Goal: Task Accomplishment & Management: Use online tool/utility

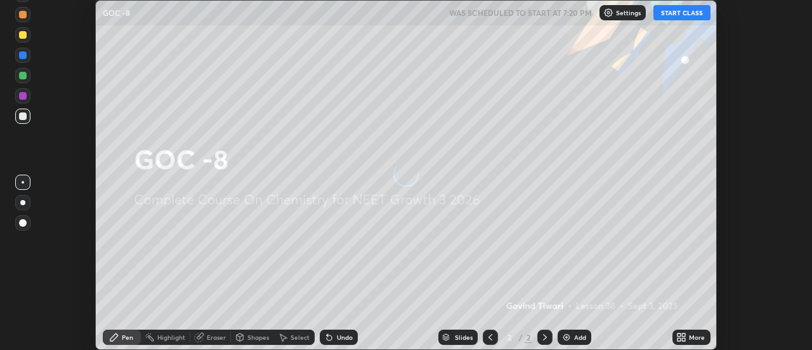
scroll to position [350, 812]
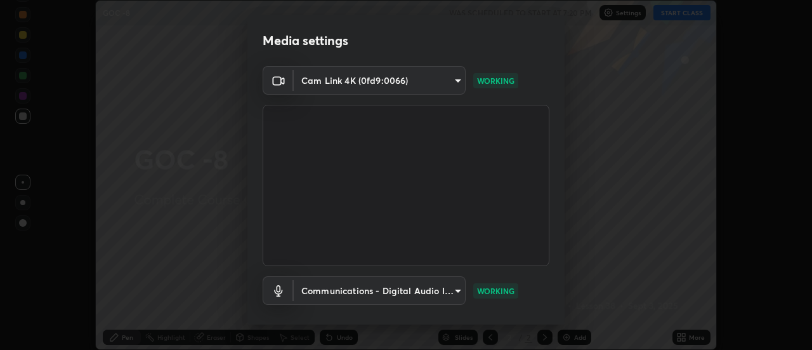
click at [459, 291] on body "Erase all GOC -8 WAS SCHEDULED TO START AT 7:20 PM Settings START CLASS Setting…" at bounding box center [406, 175] width 812 height 350
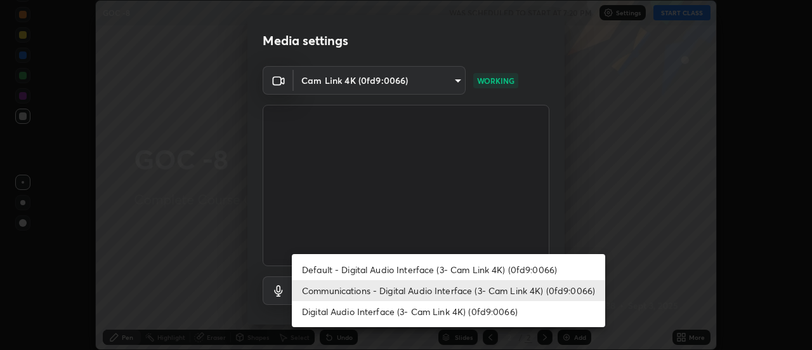
click at [526, 270] on li "Default - Digital Audio Interface (3- Cam Link 4K) (0fd9:0066)" at bounding box center [449, 269] width 314 height 21
type input "default"
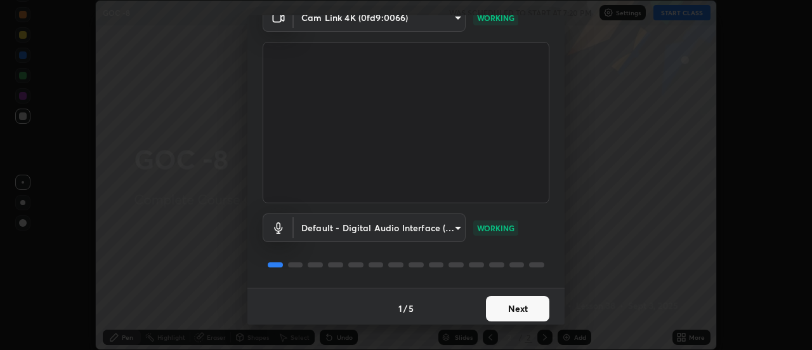
scroll to position [67, 0]
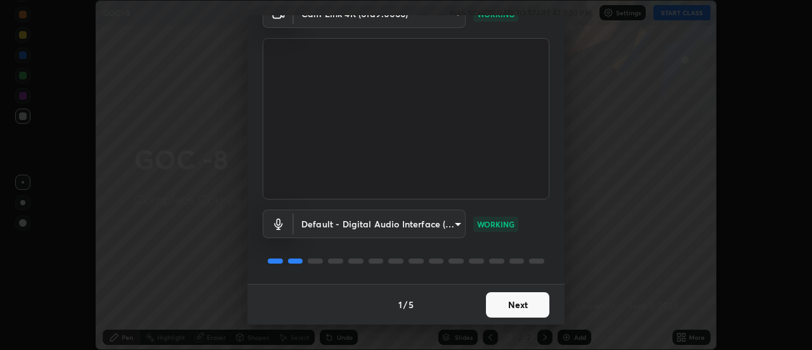
click at [508, 300] on button "Next" at bounding box center [517, 304] width 63 height 25
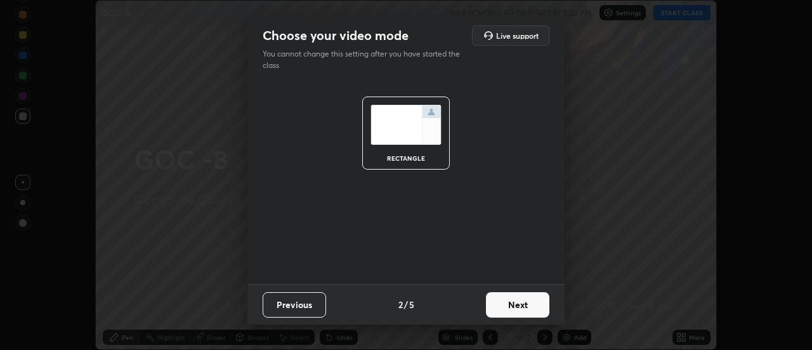
scroll to position [0, 0]
click at [535, 304] on button "Next" at bounding box center [517, 304] width 63 height 25
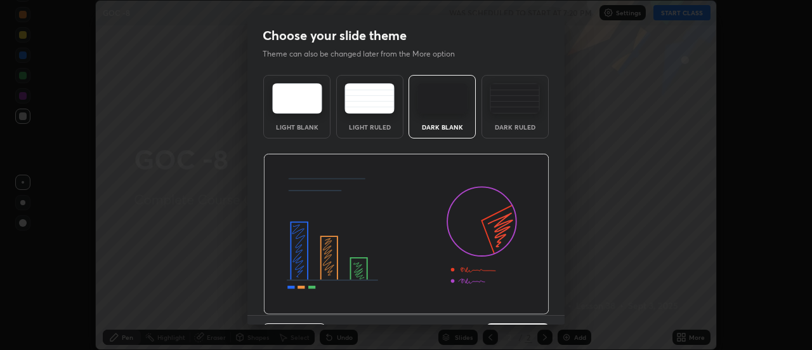
scroll to position [31, 0]
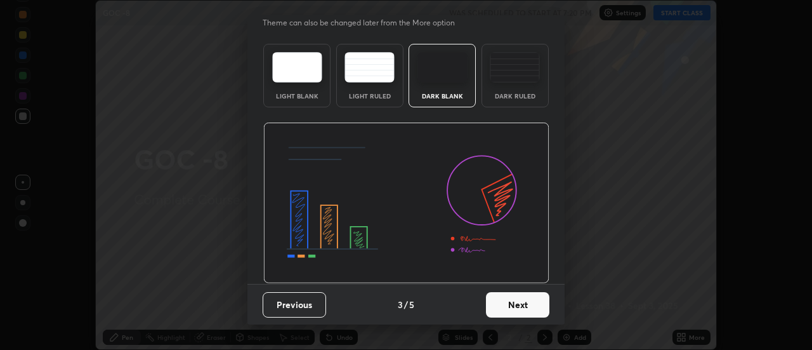
click at [531, 305] on button "Next" at bounding box center [517, 304] width 63 height 25
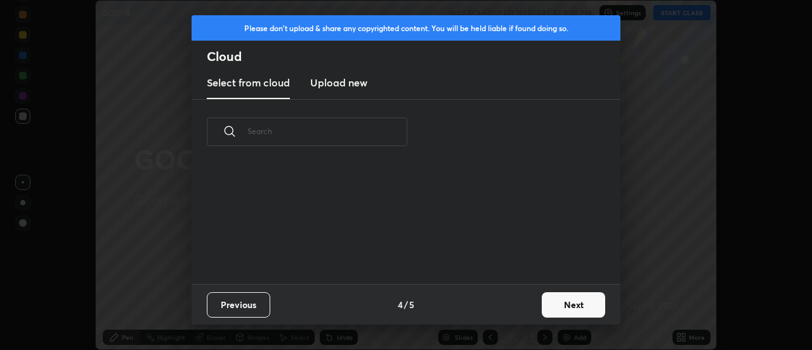
click at [571, 304] on button "Next" at bounding box center [573, 304] width 63 height 25
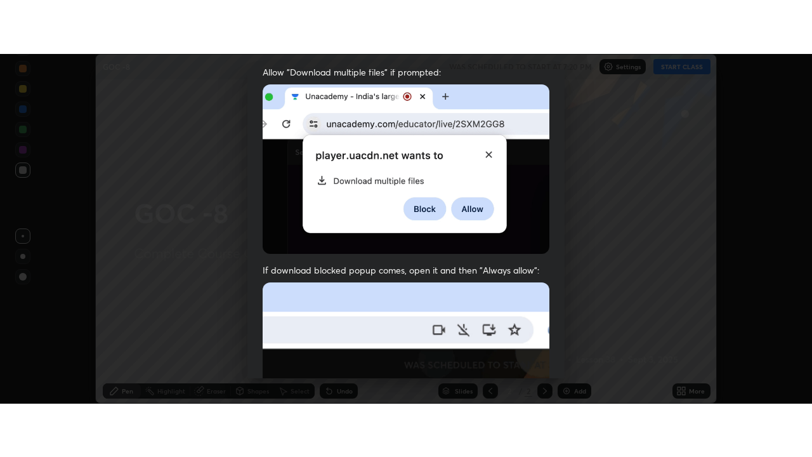
scroll to position [326, 0]
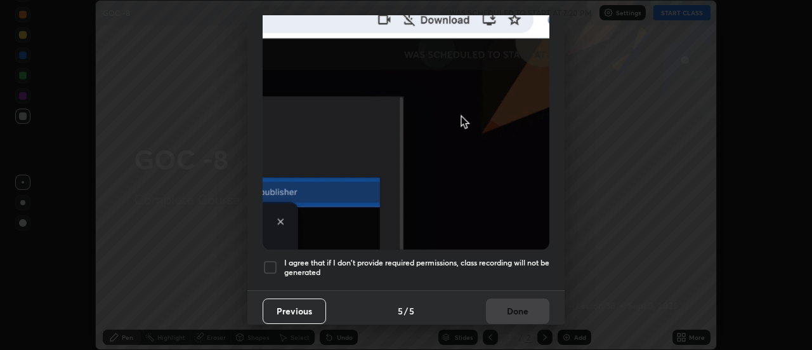
click at [272, 260] on div at bounding box center [270, 267] width 15 height 15
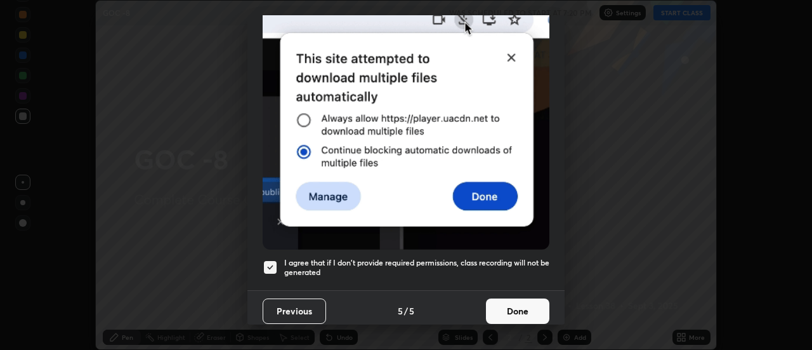
click at [519, 304] on button "Done" at bounding box center [517, 310] width 63 height 25
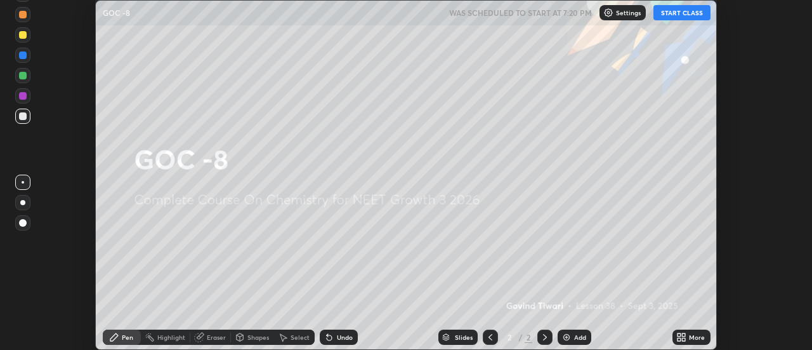
click at [684, 334] on icon at bounding box center [684, 334] width 3 height 3
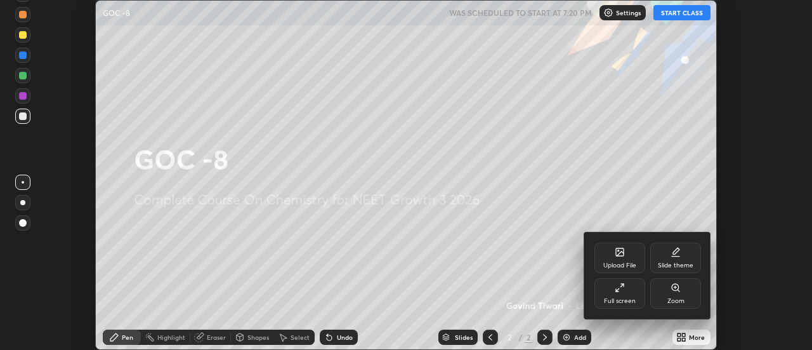
click at [630, 293] on div "Full screen" at bounding box center [620, 293] width 51 height 30
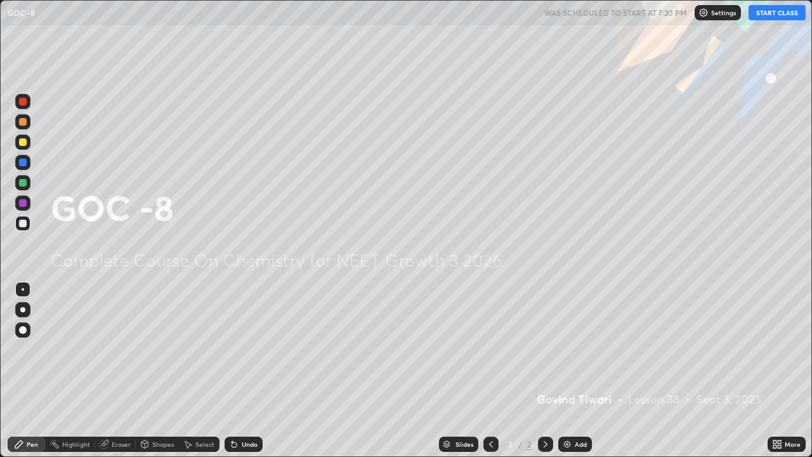
scroll to position [457, 812]
click at [772, 15] on button "START CLASS" at bounding box center [777, 12] width 57 height 15
click at [22, 143] on div at bounding box center [23, 142] width 8 height 8
click at [23, 310] on div at bounding box center [22, 309] width 5 height 5
click at [566, 349] on img at bounding box center [567, 444] width 10 height 10
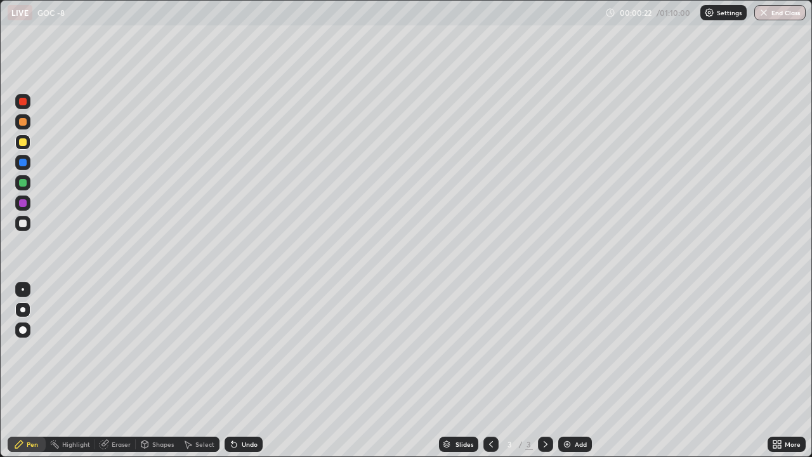
click at [20, 327] on div at bounding box center [23, 330] width 8 height 8
click at [23, 223] on div at bounding box center [23, 224] width 8 height 8
click at [23, 142] on div at bounding box center [23, 142] width 8 height 8
click at [25, 223] on div at bounding box center [23, 224] width 8 height 8
click at [29, 182] on div at bounding box center [22, 182] width 15 height 15
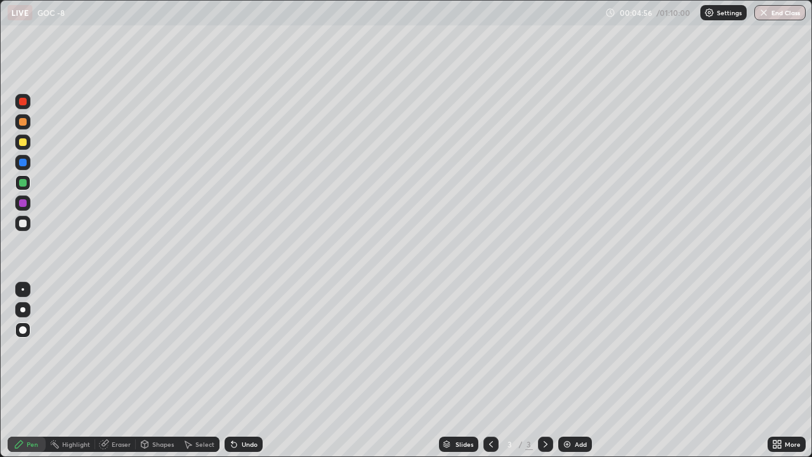
click at [29, 227] on div at bounding box center [22, 223] width 15 height 15
click at [122, 349] on div "Eraser" at bounding box center [121, 444] width 19 height 6
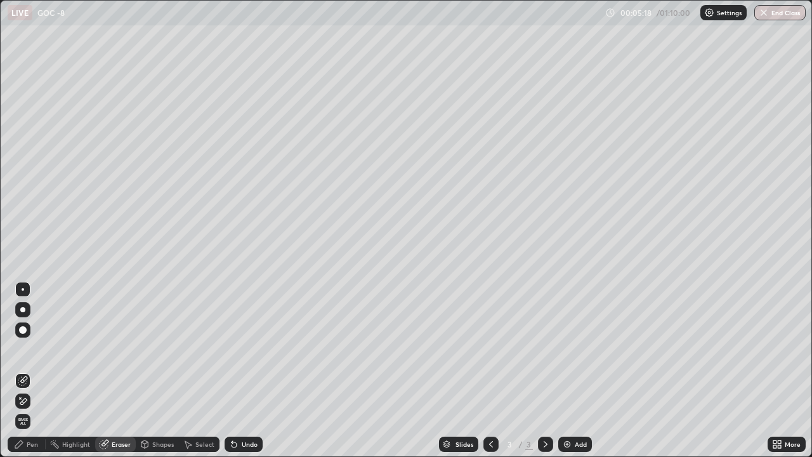
click at [33, 349] on div "Pen" at bounding box center [27, 444] width 38 height 15
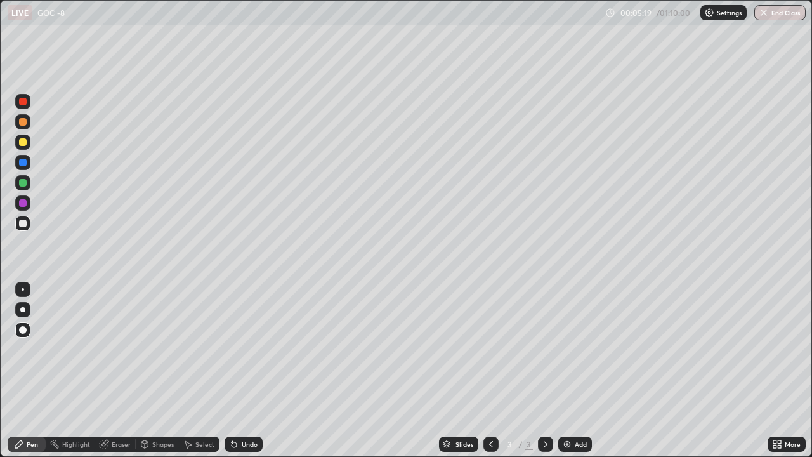
click at [27, 287] on div at bounding box center [22, 289] width 15 height 15
click at [562, 349] on img at bounding box center [567, 444] width 10 height 10
click at [23, 310] on div at bounding box center [22, 309] width 5 height 5
click at [23, 143] on div at bounding box center [23, 142] width 8 height 8
click at [21, 328] on div at bounding box center [23, 330] width 8 height 8
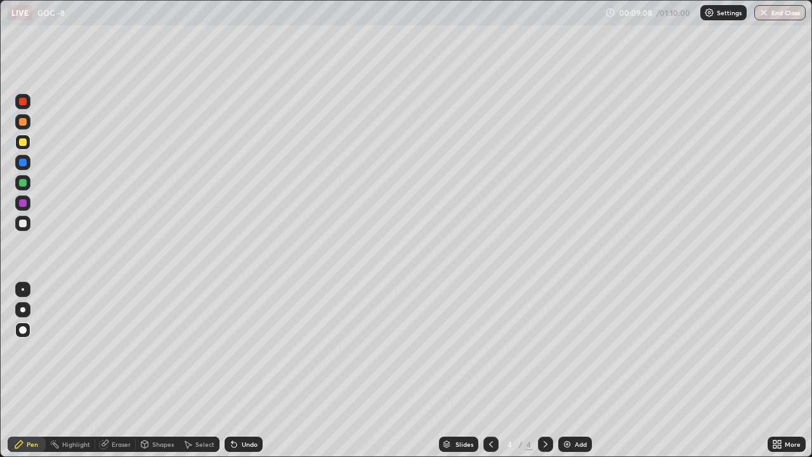
click at [125, 349] on div "Eraser" at bounding box center [121, 444] width 19 height 6
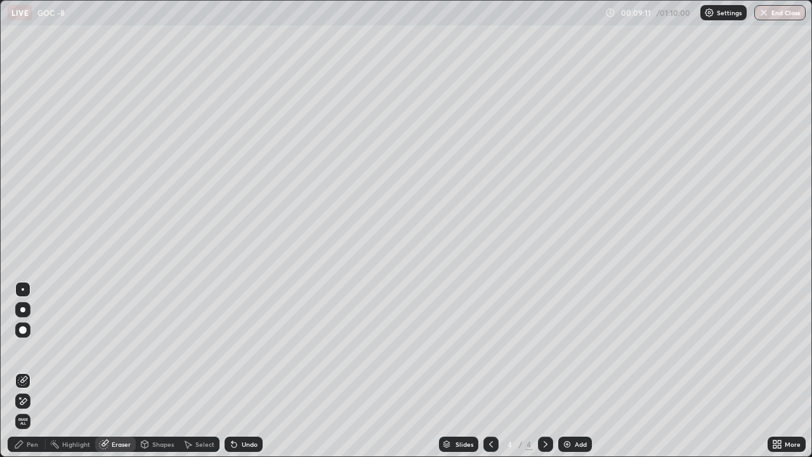
click at [25, 349] on icon at bounding box center [23, 401] width 7 height 6
click at [26, 349] on div "Pen" at bounding box center [27, 444] width 38 height 15
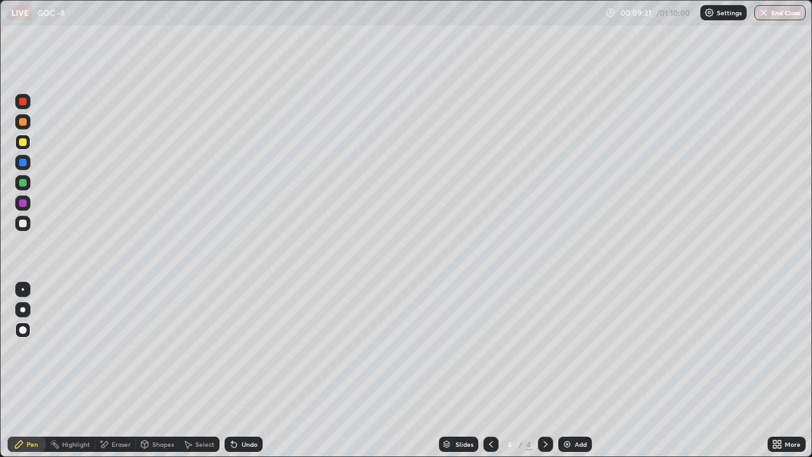
click at [23, 224] on div at bounding box center [23, 224] width 8 height 8
click at [120, 349] on div "Eraser" at bounding box center [121, 444] width 19 height 6
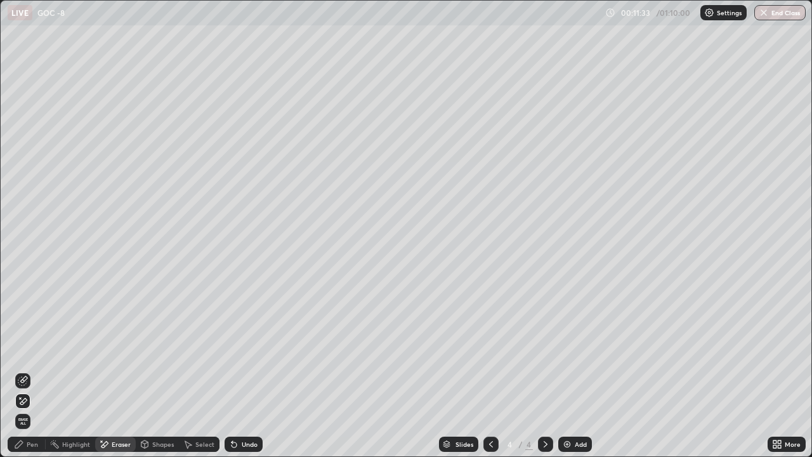
click at [23, 349] on icon at bounding box center [19, 444] width 10 height 10
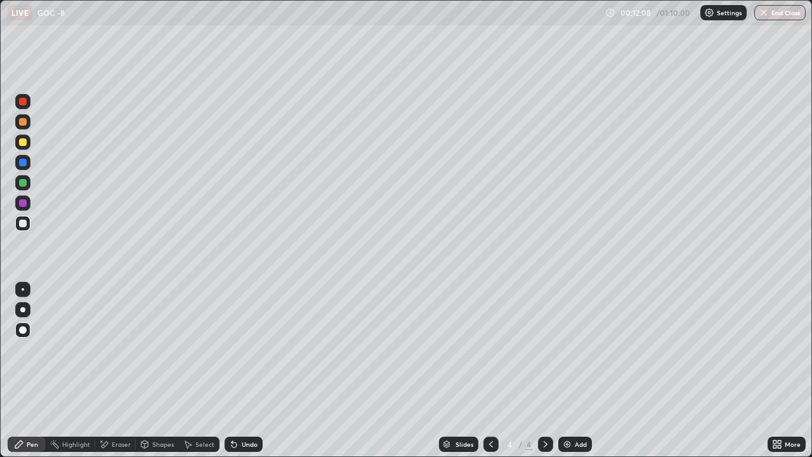
click at [24, 144] on div at bounding box center [23, 142] width 8 height 8
click at [22, 312] on div at bounding box center [22, 309] width 5 height 5
click at [23, 224] on div at bounding box center [23, 224] width 8 height 8
click at [22, 143] on div at bounding box center [23, 142] width 8 height 8
click at [23, 289] on div at bounding box center [23, 289] width 3 height 3
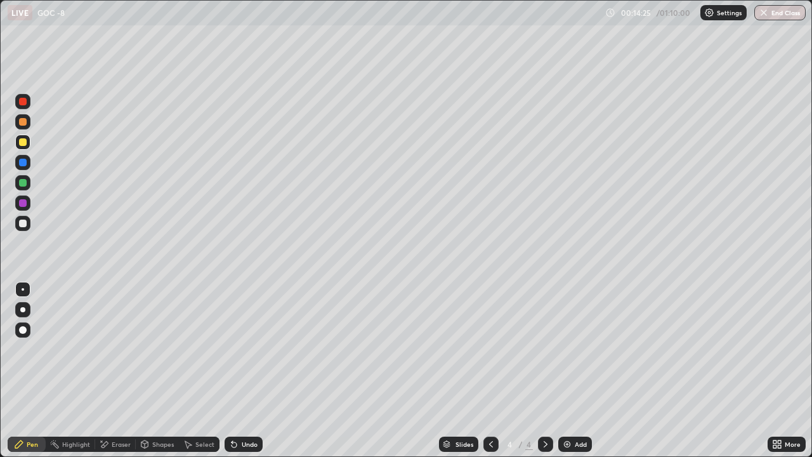
click at [17, 307] on div at bounding box center [22, 309] width 15 height 15
click at [563, 349] on img at bounding box center [567, 444] width 10 height 10
click at [23, 230] on div at bounding box center [22, 223] width 15 height 15
click at [23, 141] on div at bounding box center [23, 142] width 8 height 8
click at [22, 329] on div at bounding box center [23, 330] width 8 height 8
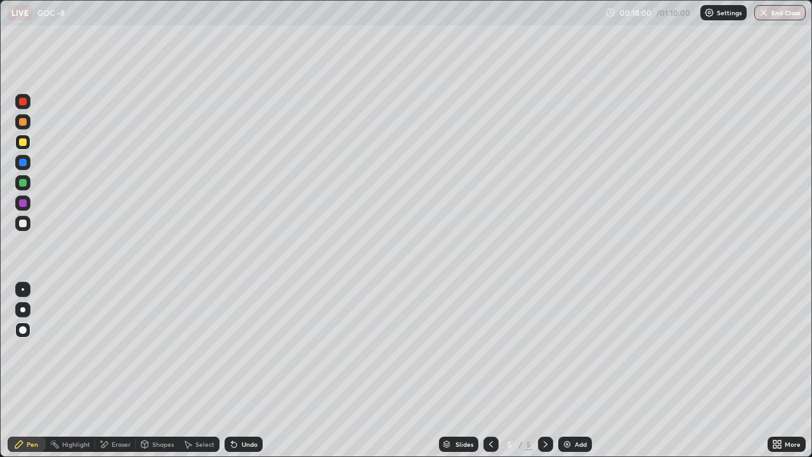
click at [23, 310] on div at bounding box center [22, 309] width 5 height 5
click at [23, 225] on div at bounding box center [23, 224] width 8 height 8
click at [113, 349] on div "Eraser" at bounding box center [121, 444] width 19 height 6
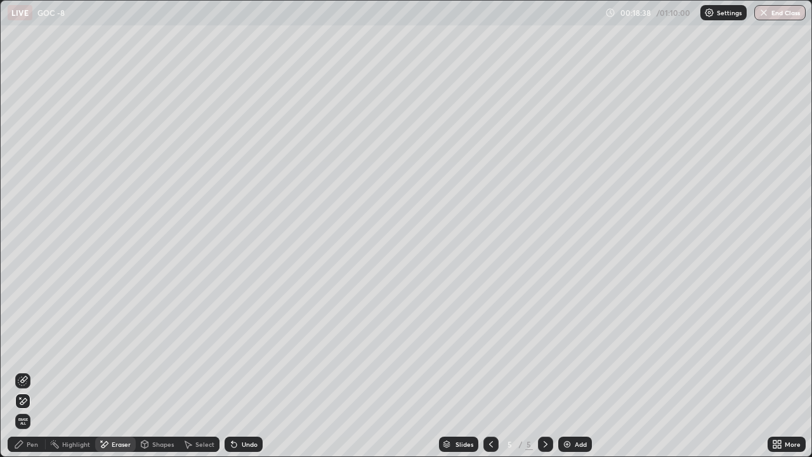
click at [24, 349] on div "Pen" at bounding box center [27, 444] width 38 height 15
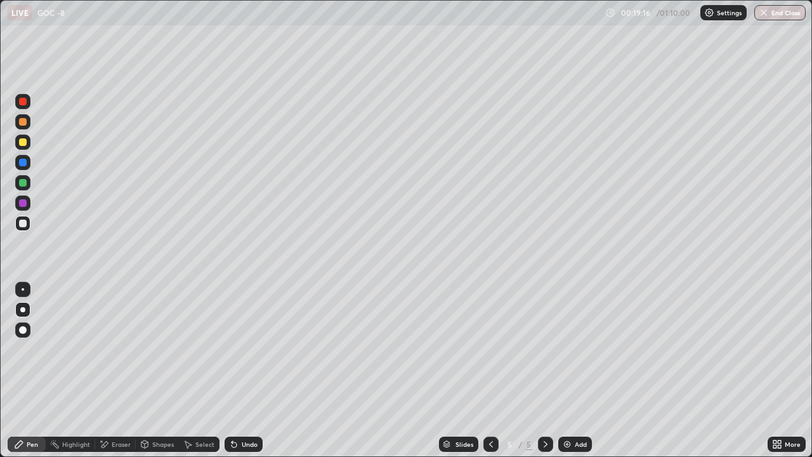
click at [19, 182] on div at bounding box center [23, 183] width 8 height 8
click at [23, 224] on div at bounding box center [23, 224] width 8 height 8
click at [101, 349] on icon at bounding box center [101, 440] width 1 height 1
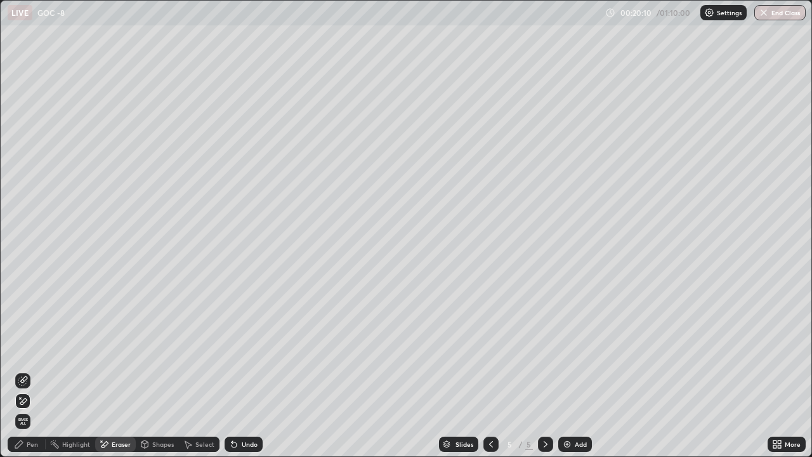
click at [37, 349] on div "Pen" at bounding box center [32, 444] width 11 height 6
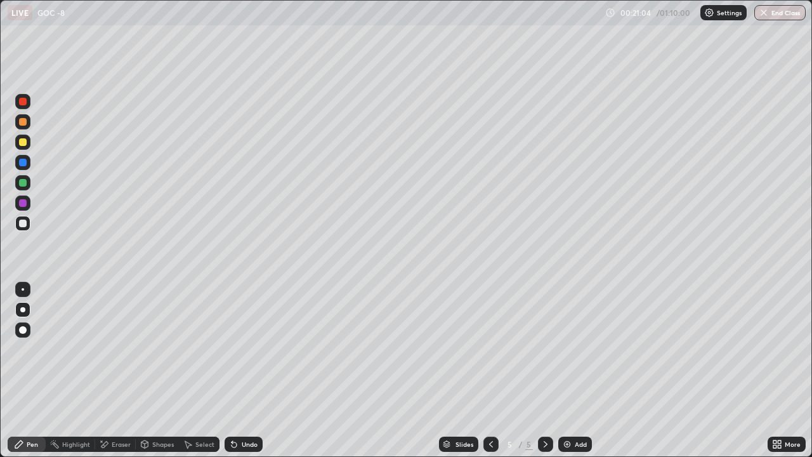
click at [23, 142] on div at bounding box center [23, 142] width 8 height 8
click at [23, 289] on div at bounding box center [23, 289] width 3 height 3
click at [490, 349] on icon at bounding box center [491, 444] width 10 height 10
click at [538, 349] on div at bounding box center [545, 444] width 15 height 15
click at [484, 349] on div at bounding box center [491, 444] width 15 height 15
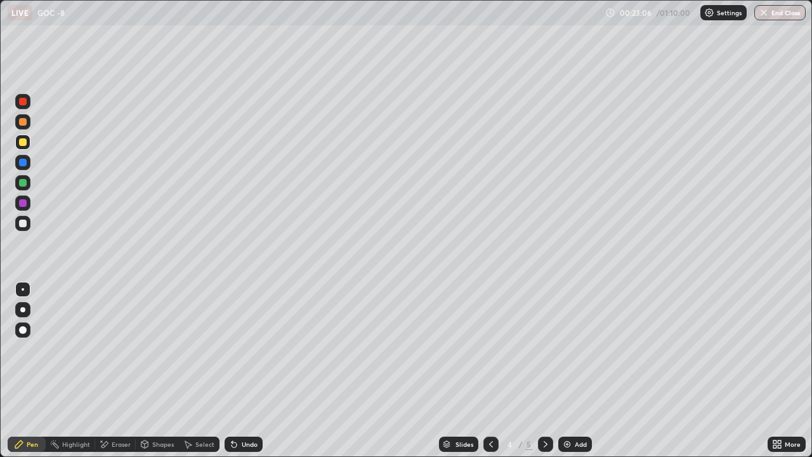
click at [548, 349] on icon at bounding box center [546, 444] width 10 height 10
click at [545, 349] on icon at bounding box center [546, 444] width 10 height 10
click at [565, 349] on img at bounding box center [567, 444] width 10 height 10
click at [23, 221] on div at bounding box center [23, 224] width 8 height 8
click at [122, 349] on div "Eraser" at bounding box center [121, 444] width 19 height 6
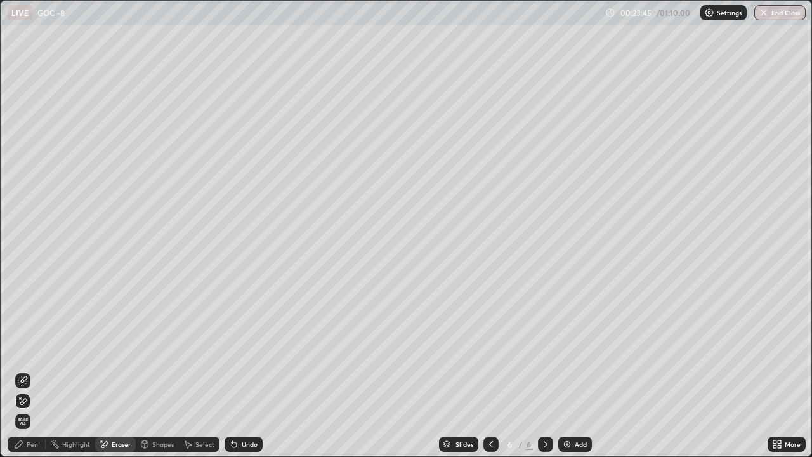
click at [26, 349] on div "Pen" at bounding box center [27, 444] width 38 height 15
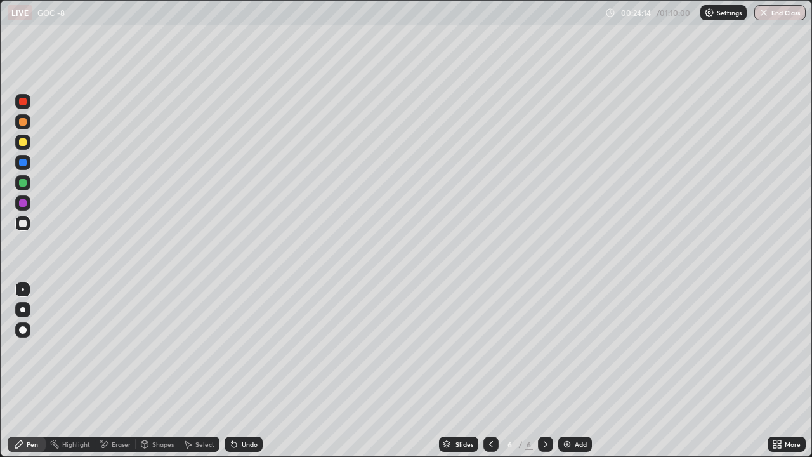
click at [23, 145] on div at bounding box center [23, 142] width 8 height 8
click at [23, 312] on div at bounding box center [22, 309] width 5 height 5
click at [23, 218] on div at bounding box center [22, 223] width 15 height 15
click at [490, 349] on icon at bounding box center [491, 444] width 10 height 10
click at [486, 349] on icon at bounding box center [491, 444] width 10 height 10
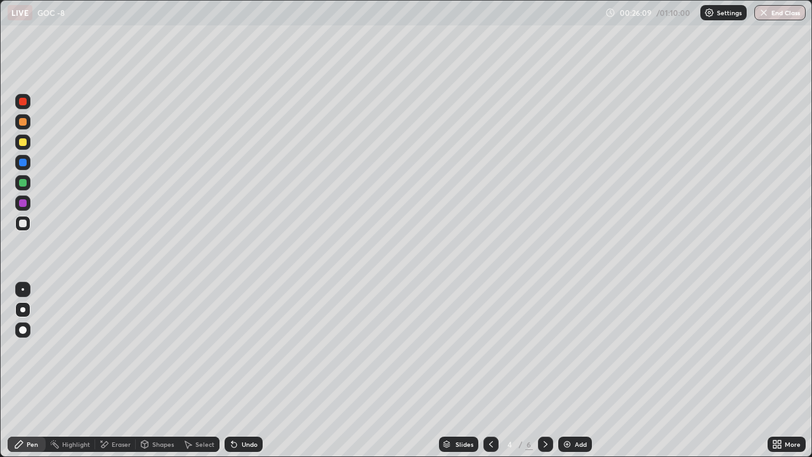
click at [545, 349] on icon at bounding box center [546, 444] width 10 height 10
click at [543, 349] on icon at bounding box center [546, 444] width 10 height 10
click at [545, 349] on icon at bounding box center [546, 444] width 10 height 10
click at [23, 140] on div at bounding box center [23, 142] width 8 height 8
click at [23, 289] on div at bounding box center [23, 289] width 3 height 3
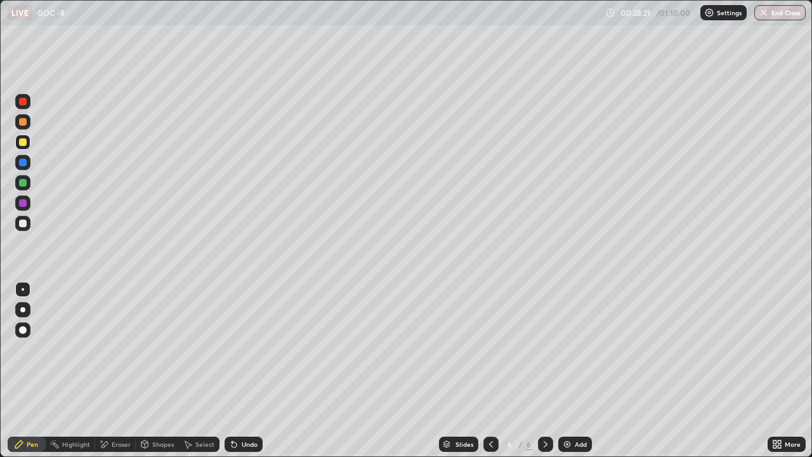
click at [489, 349] on icon at bounding box center [491, 444] width 10 height 10
click at [490, 349] on icon at bounding box center [491, 444] width 10 height 10
click at [541, 349] on icon at bounding box center [546, 444] width 10 height 10
click at [545, 349] on icon at bounding box center [546, 444] width 10 height 10
click at [26, 223] on div at bounding box center [23, 224] width 8 height 8
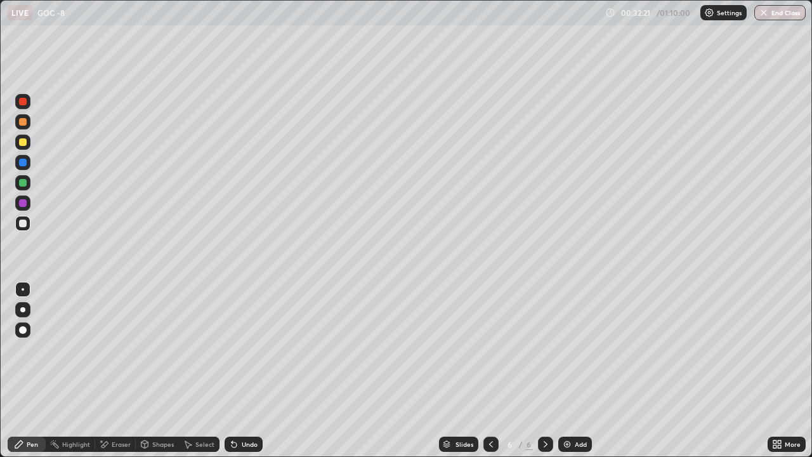
click at [562, 349] on img at bounding box center [567, 444] width 10 height 10
click at [23, 143] on div at bounding box center [23, 142] width 8 height 8
click at [23, 310] on div at bounding box center [22, 309] width 5 height 5
click at [114, 349] on div "Eraser" at bounding box center [121, 444] width 19 height 6
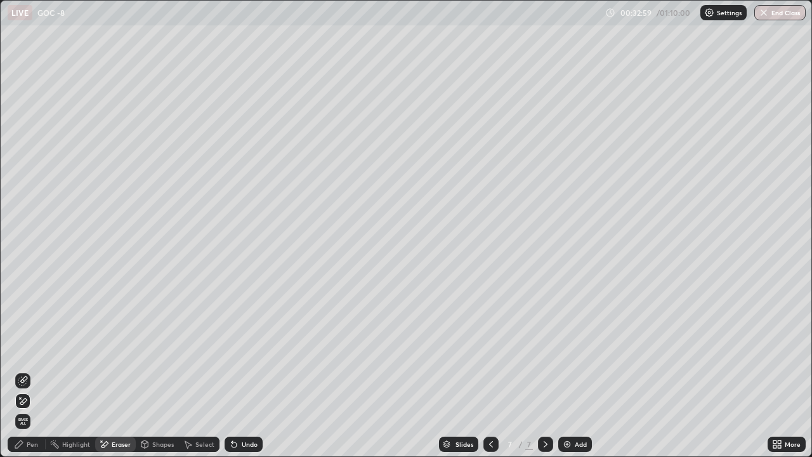
click at [20, 349] on icon at bounding box center [19, 444] width 8 height 8
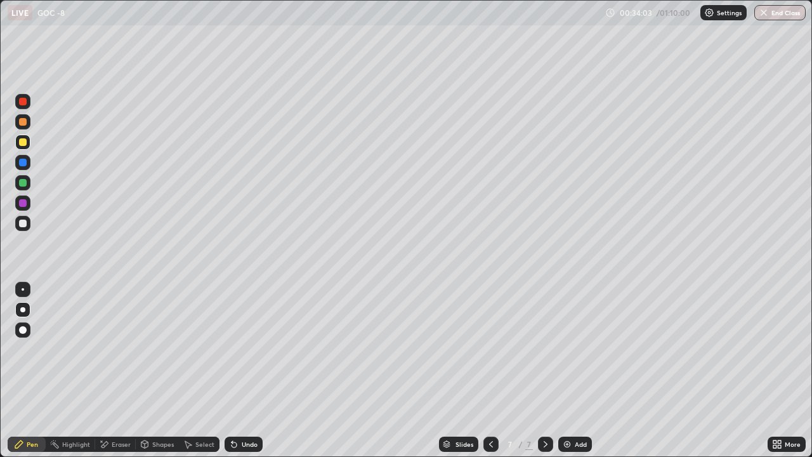
click at [114, 349] on div "Eraser" at bounding box center [121, 444] width 19 height 6
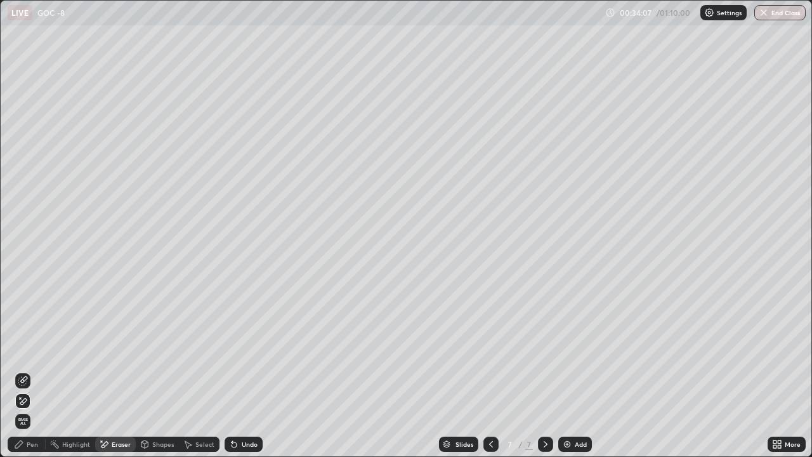
click at [24, 349] on div "Pen" at bounding box center [27, 444] width 38 height 15
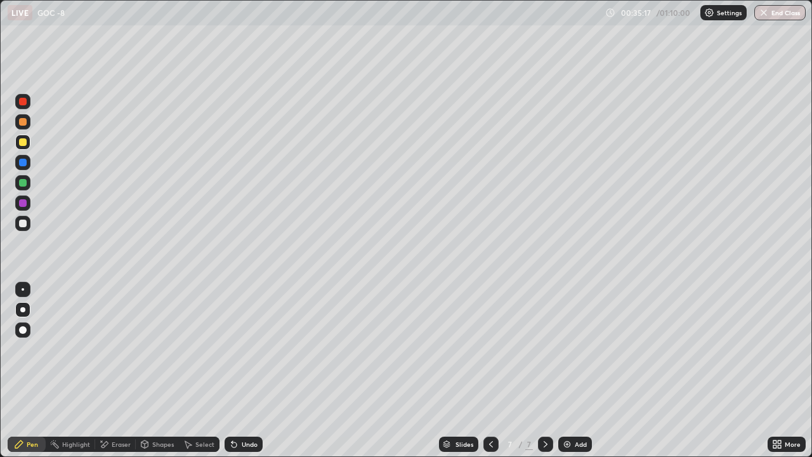
click at [25, 223] on div at bounding box center [23, 224] width 8 height 8
click at [110, 349] on div "Eraser" at bounding box center [115, 444] width 41 height 15
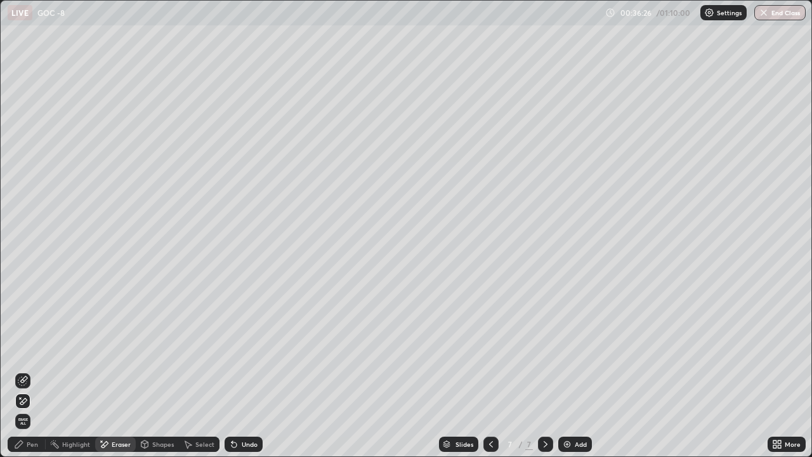
click at [20, 349] on icon at bounding box center [19, 444] width 8 height 8
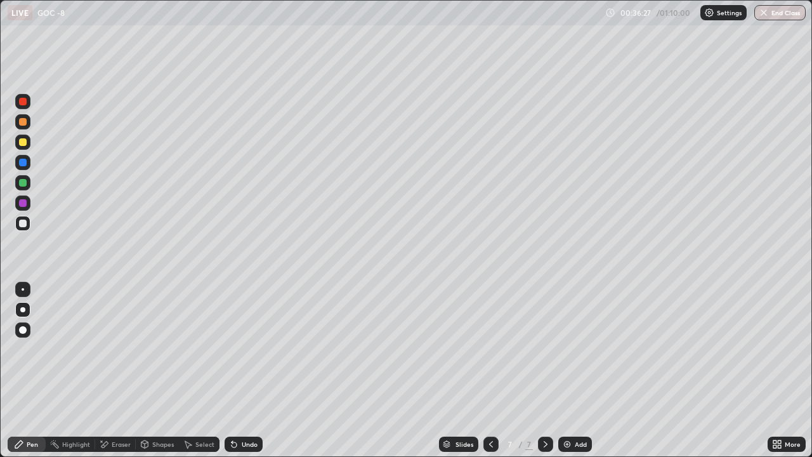
click at [23, 289] on div at bounding box center [23, 289] width 3 height 3
click at [22, 143] on div at bounding box center [23, 142] width 8 height 8
click at [486, 349] on icon at bounding box center [491, 444] width 10 height 10
click at [488, 349] on icon at bounding box center [491, 444] width 10 height 10
click at [545, 349] on icon at bounding box center [546, 444] width 10 height 10
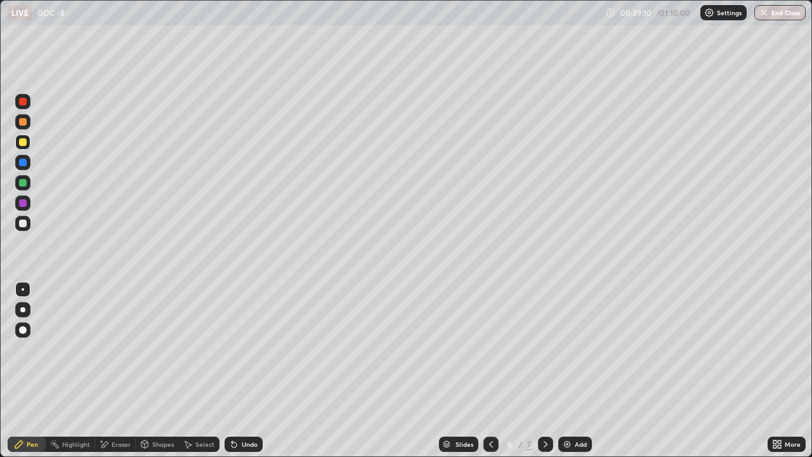
click at [543, 349] on icon at bounding box center [546, 444] width 10 height 10
click at [544, 349] on icon at bounding box center [546, 444] width 10 height 10
click at [545, 349] on icon at bounding box center [546, 444] width 10 height 10
click at [564, 349] on img at bounding box center [567, 444] width 10 height 10
click at [23, 310] on div at bounding box center [22, 309] width 5 height 5
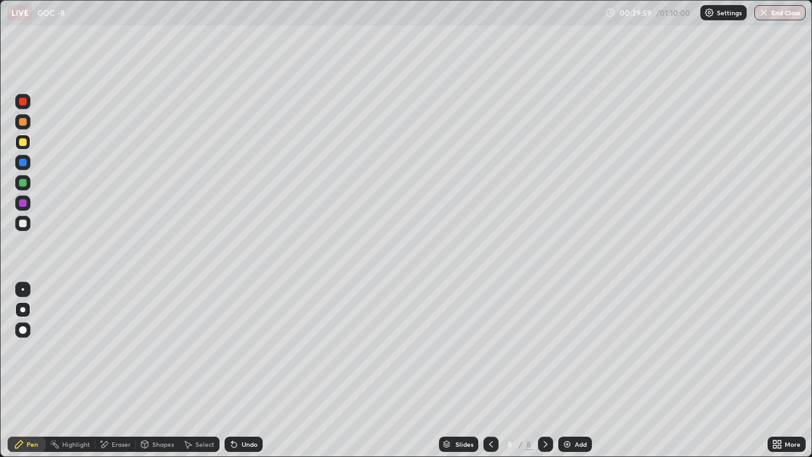
click at [21, 223] on div at bounding box center [23, 224] width 8 height 8
click at [26, 142] on div at bounding box center [23, 142] width 8 height 8
click at [18, 229] on div at bounding box center [22, 223] width 15 height 15
click at [26, 184] on div at bounding box center [23, 183] width 8 height 8
click at [19, 225] on div at bounding box center [23, 224] width 8 height 8
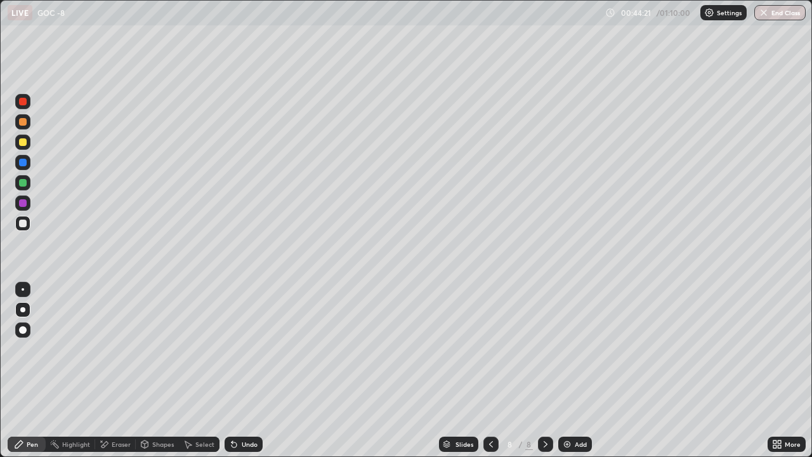
click at [23, 184] on div at bounding box center [23, 183] width 8 height 8
click at [23, 289] on div at bounding box center [23, 289] width 3 height 3
click at [25, 229] on div at bounding box center [22, 223] width 15 height 15
click at [27, 143] on div at bounding box center [22, 142] width 15 height 15
click at [23, 310] on div at bounding box center [22, 309] width 5 height 5
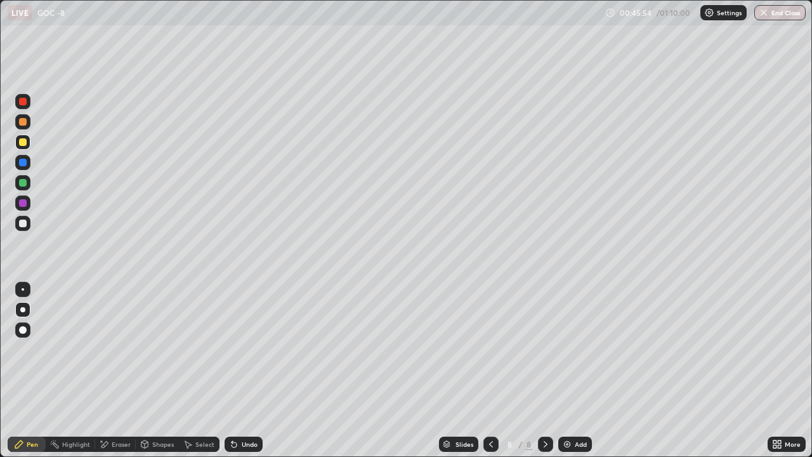
click at [30, 309] on div at bounding box center [22, 309] width 15 height 15
click at [22, 181] on div at bounding box center [23, 183] width 8 height 8
click at [25, 227] on div at bounding box center [22, 223] width 15 height 15
click at [23, 142] on div at bounding box center [23, 142] width 8 height 8
click at [23, 232] on div at bounding box center [22, 223] width 15 height 20
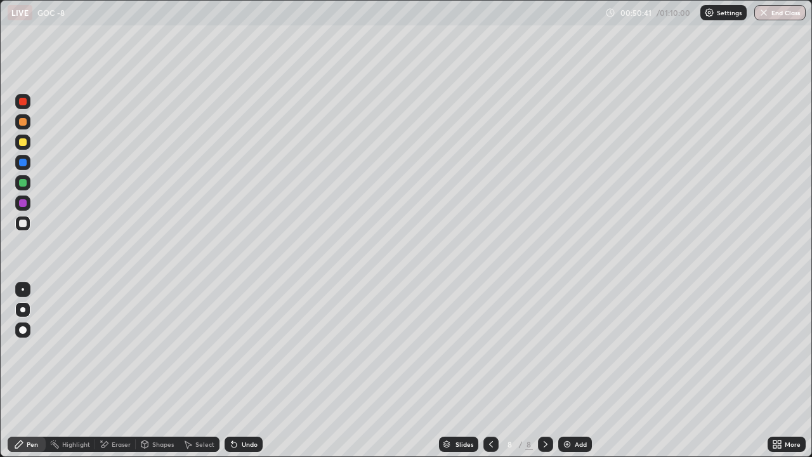
click at [490, 349] on icon at bounding box center [491, 444] width 10 height 10
click at [489, 349] on icon at bounding box center [491, 444] width 10 height 10
click at [488, 349] on icon at bounding box center [491, 444] width 10 height 10
click at [545, 349] on icon at bounding box center [546, 444] width 10 height 10
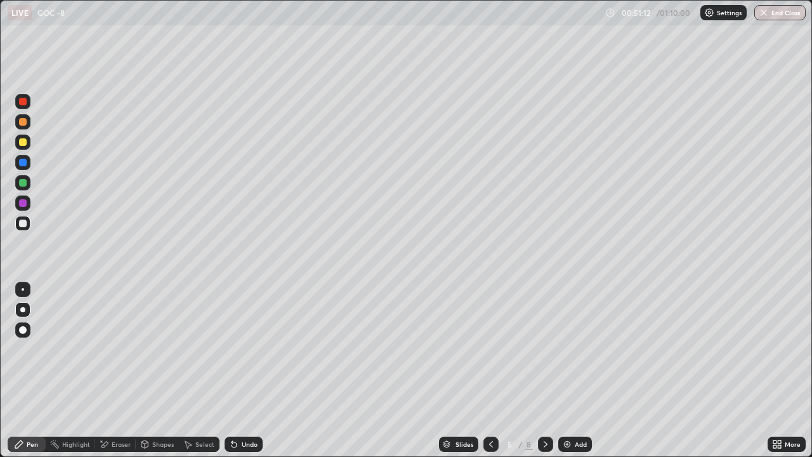
click at [543, 349] on icon at bounding box center [546, 444] width 10 height 10
click at [545, 349] on icon at bounding box center [546, 444] width 10 height 10
click at [544, 349] on icon at bounding box center [546, 444] width 4 height 6
click at [544, 349] on icon at bounding box center [546, 444] width 10 height 10
click at [23, 289] on div at bounding box center [23, 289] width 3 height 3
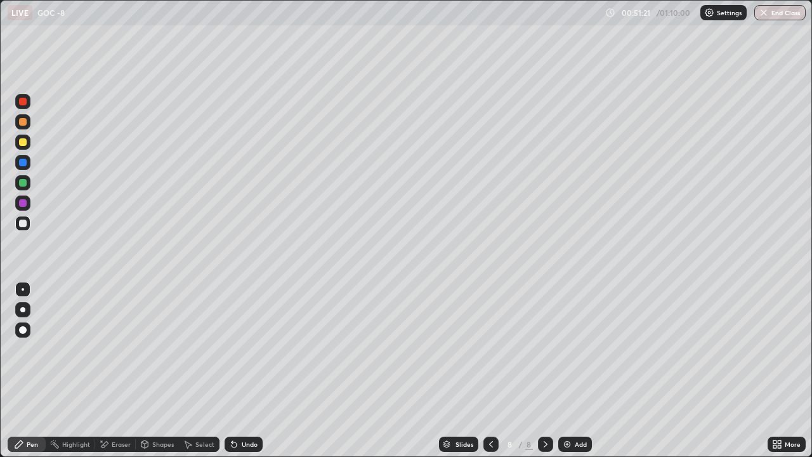
click at [20, 124] on div at bounding box center [23, 122] width 8 height 8
click at [545, 349] on icon at bounding box center [546, 444] width 10 height 10
click at [563, 349] on img at bounding box center [567, 444] width 10 height 10
click at [23, 308] on div at bounding box center [22, 309] width 5 height 5
click at [26, 221] on div at bounding box center [22, 223] width 15 height 15
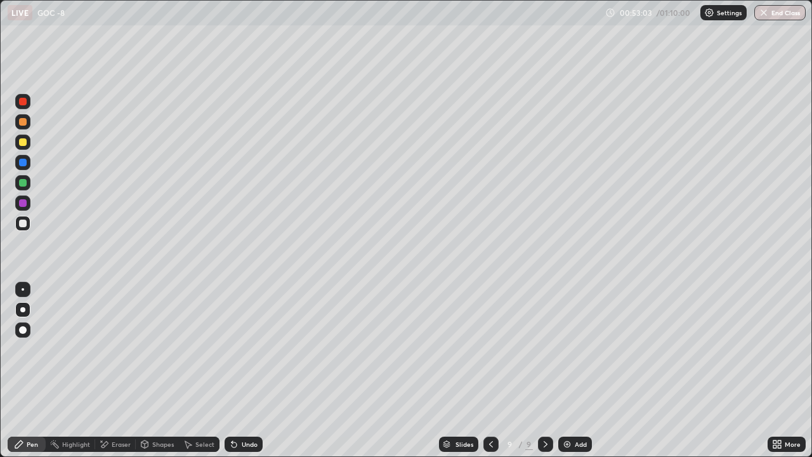
click at [25, 147] on div at bounding box center [22, 142] width 15 height 15
click at [23, 223] on div at bounding box center [23, 224] width 8 height 8
click at [20, 182] on div at bounding box center [23, 183] width 8 height 8
click at [776, 18] on button "End Class" at bounding box center [780, 12] width 51 height 15
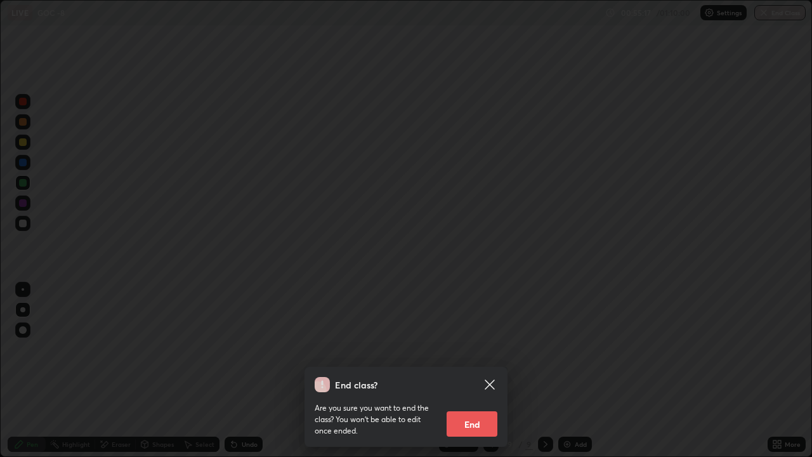
click at [476, 349] on button "End" at bounding box center [472, 423] width 51 height 25
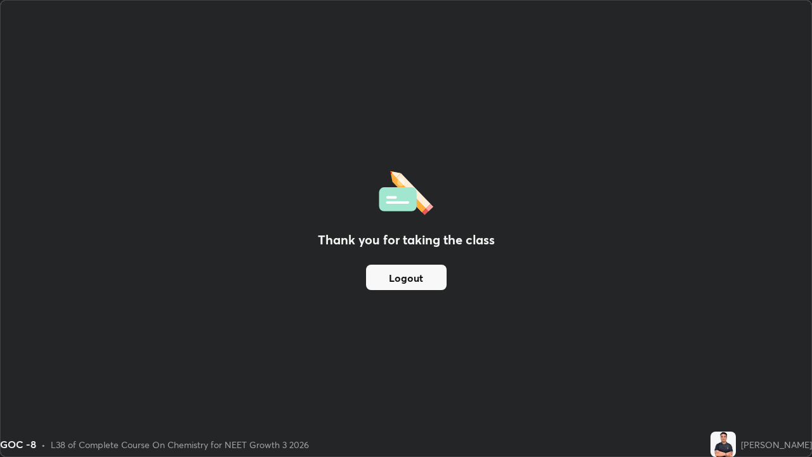
click at [413, 284] on button "Logout" at bounding box center [406, 277] width 81 height 25
click at [410, 289] on button "Logout" at bounding box center [406, 277] width 81 height 25
